Goal: Find contact information: Find contact information

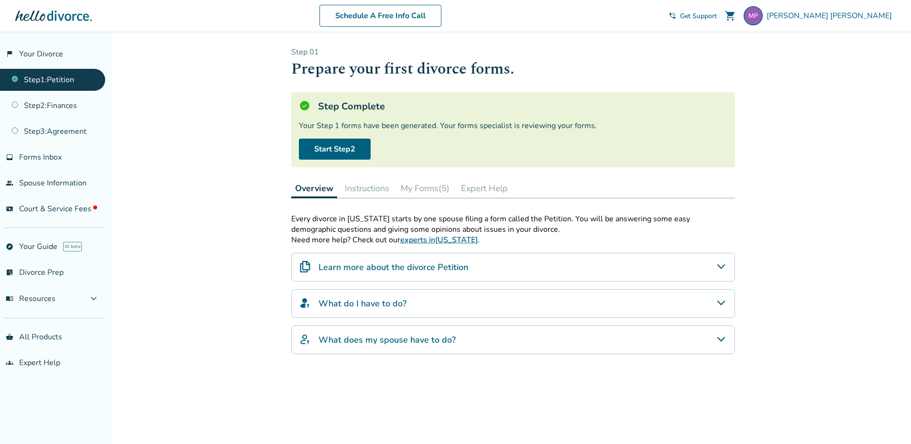
click at [53, 79] on link "Step 1 : Petition" at bounding box center [52, 80] width 105 height 22
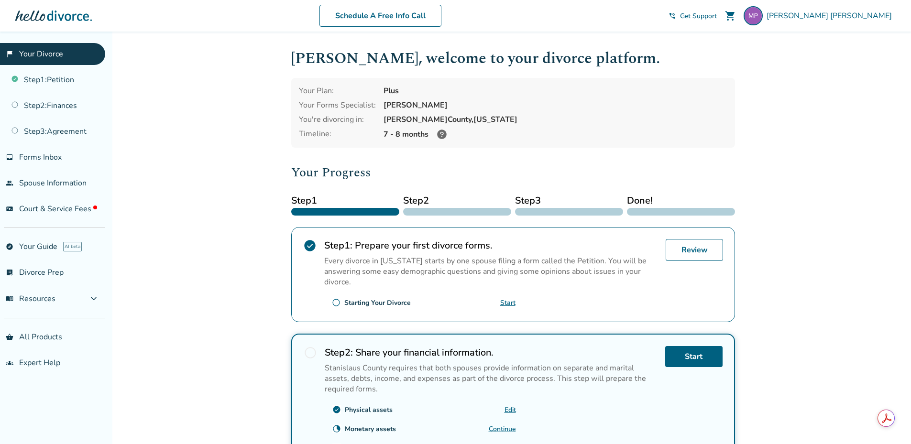
click at [717, 16] on span "Get Support" at bounding box center [698, 15] width 37 height 9
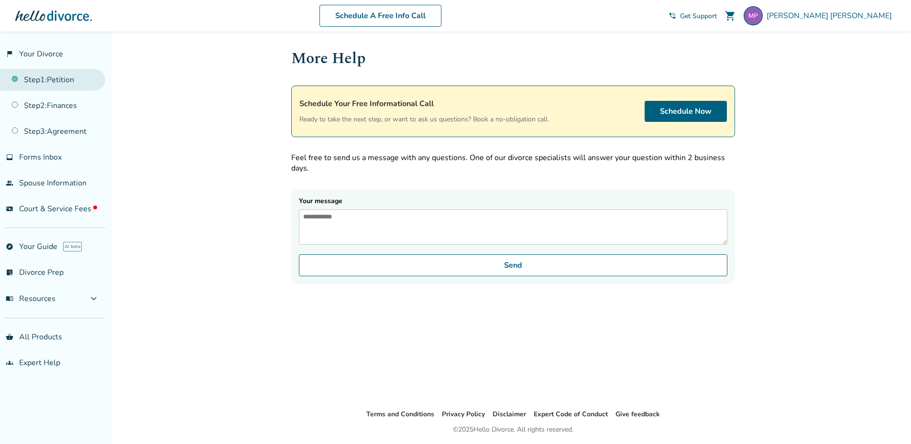
click at [53, 79] on link "Step 1 : Petition" at bounding box center [52, 80] width 105 height 22
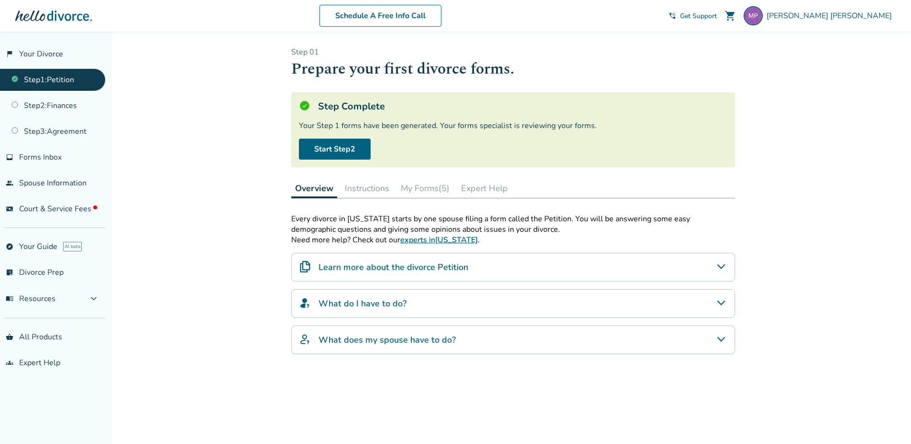
click at [684, 70] on h1 "Prepare your first divorce forms." at bounding box center [513, 68] width 444 height 23
click at [27, 367] on link "groups Expert Help" at bounding box center [52, 363] width 105 height 22
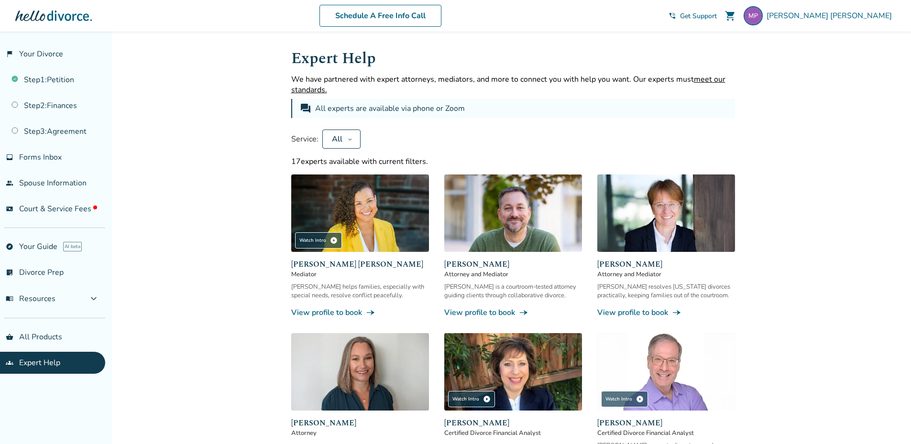
click at [717, 17] on span "Get Support" at bounding box center [698, 15] width 37 height 9
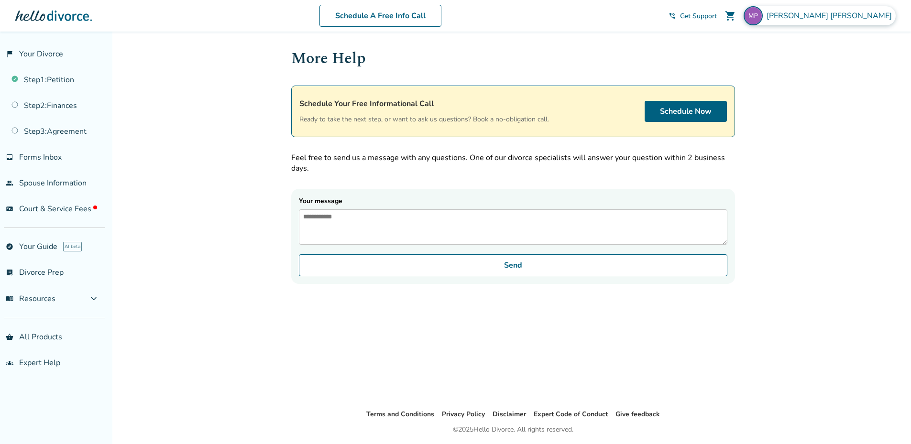
click at [867, 17] on span "Michael Phillips" at bounding box center [831, 16] width 129 height 11
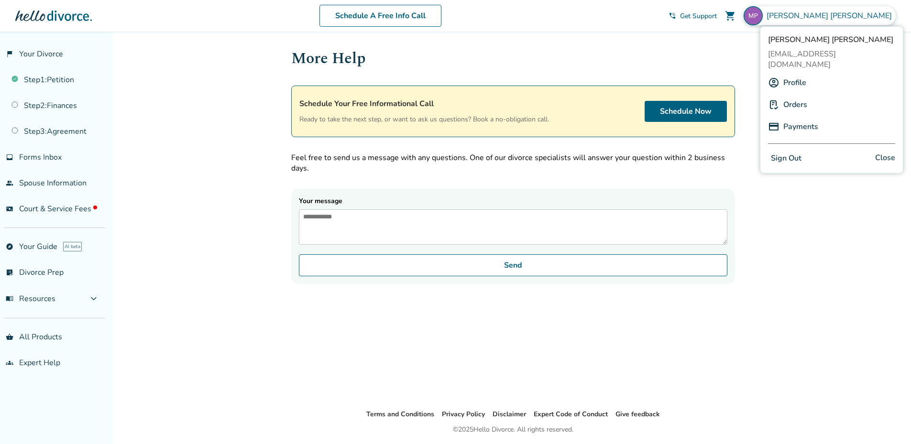
click at [669, 18] on div "Schedule A Free Info Call" at bounding box center [380, 16] width 577 height 22
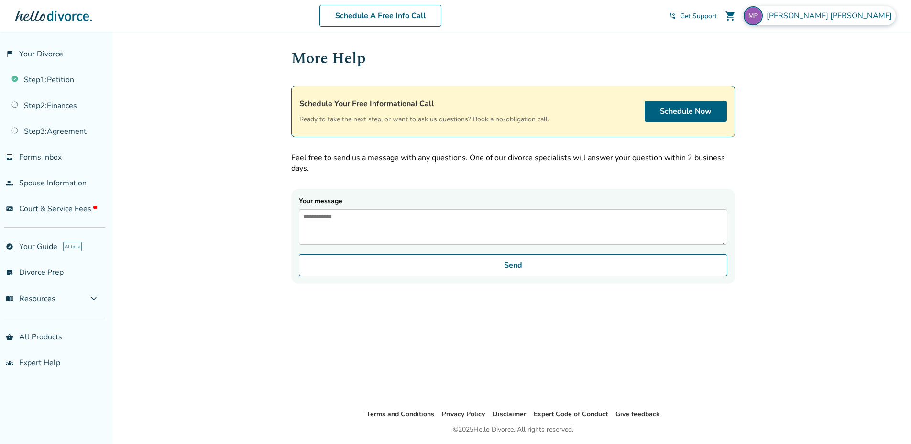
click at [856, 12] on span "Michael Phillips" at bounding box center [831, 16] width 129 height 11
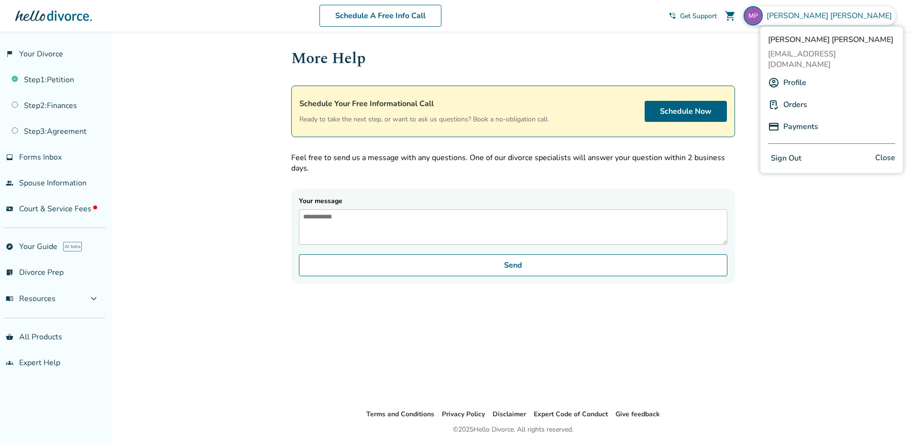
click at [886, 152] on span "Close" at bounding box center [885, 159] width 20 height 14
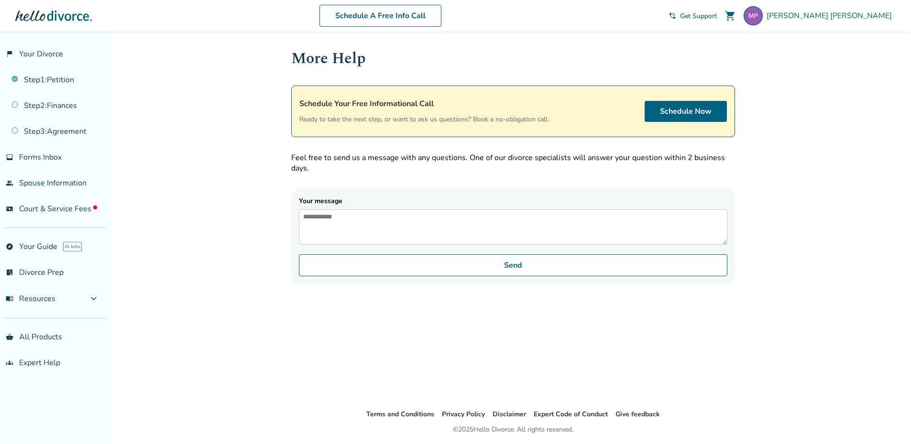
click at [717, 14] on span "Get Support" at bounding box center [698, 15] width 37 height 9
click at [676, 14] on span "phone_in_talk" at bounding box center [673, 16] width 8 height 8
click at [420, 15] on link "Schedule A Free Info Call" at bounding box center [381, 16] width 122 height 22
